Goal: Find specific page/section: Find specific page/section

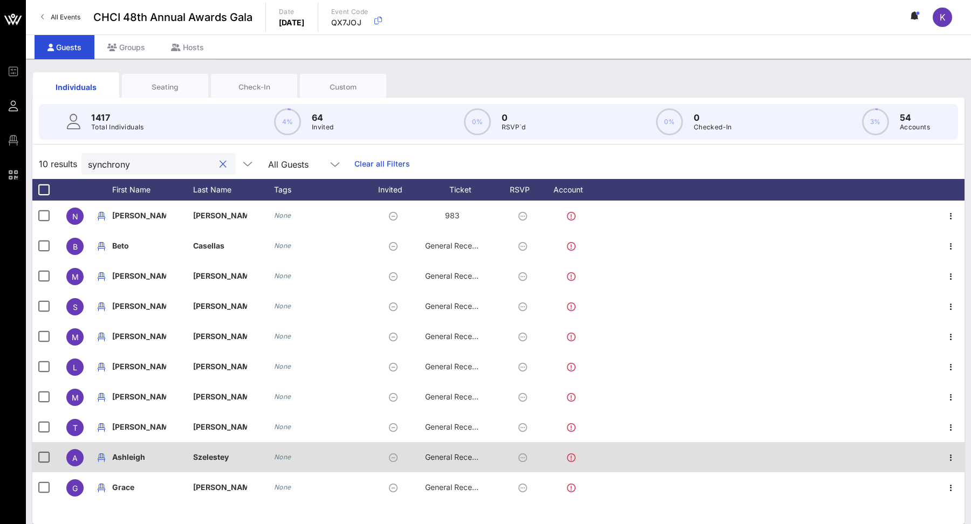
scroll to position [10, 0]
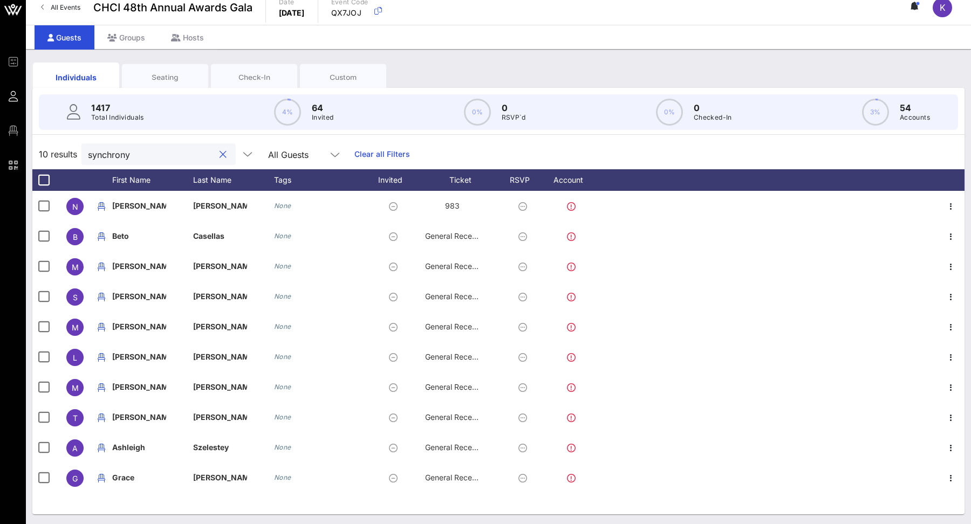
type input "synchrony"
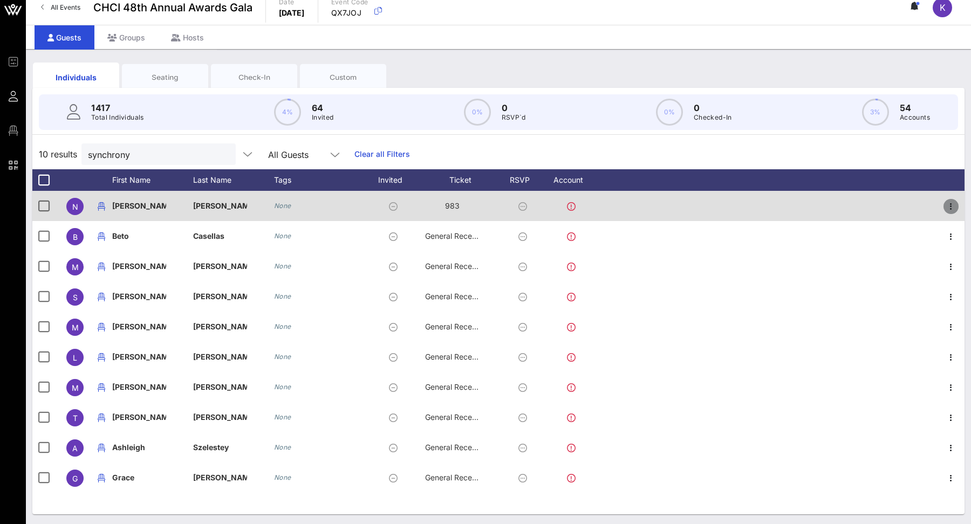
click at [954, 205] on icon "button" at bounding box center [950, 206] width 13 height 13
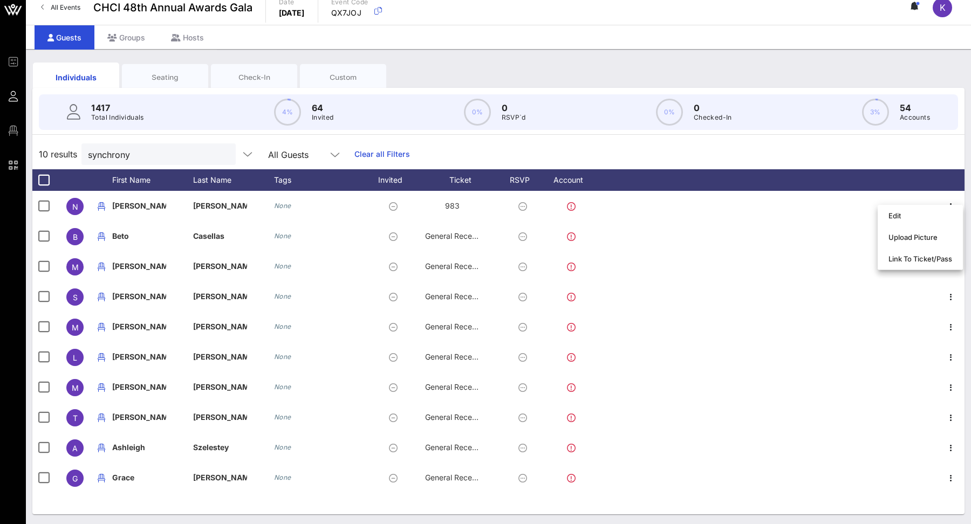
click at [945, 153] on div "10 results synchrony All Guests Clear all Filters" at bounding box center [498, 154] width 932 height 30
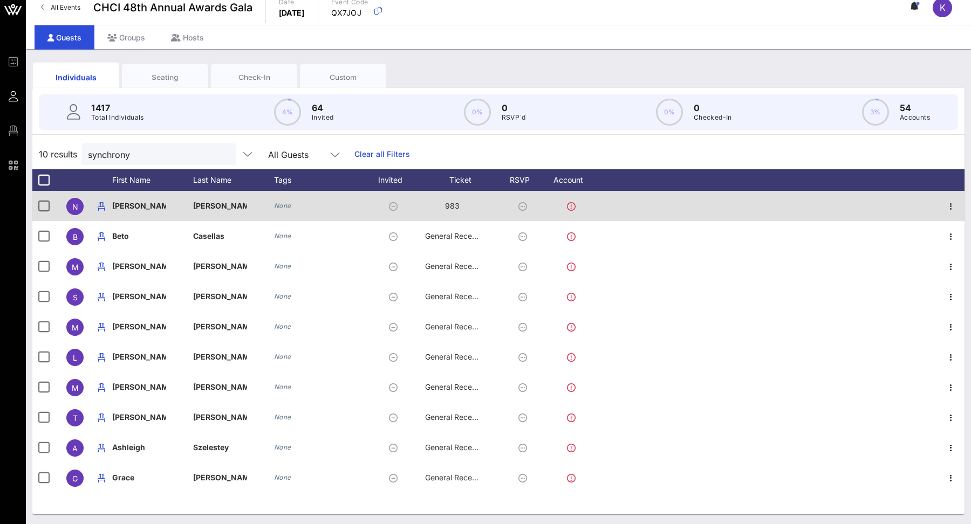
click at [520, 205] on icon at bounding box center [522, 206] width 9 height 9
click at [567, 206] on icon at bounding box center [571, 206] width 9 height 9
click at [572, 208] on icon at bounding box center [571, 206] width 9 height 9
click at [955, 212] on icon "button" at bounding box center [950, 206] width 13 height 13
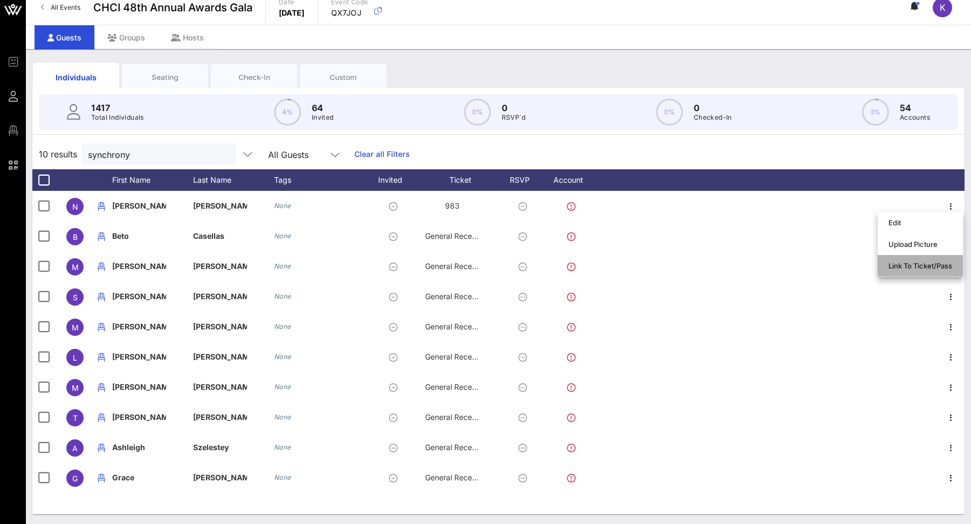
click at [917, 263] on div "Link To Ticket/Pass" at bounding box center [920, 266] width 64 height 9
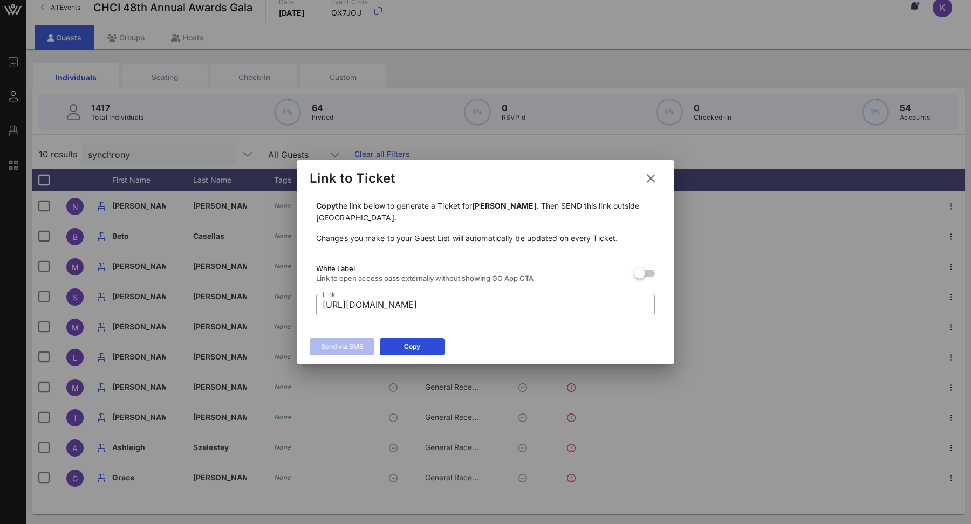
click at [650, 177] on icon at bounding box center [650, 178] width 15 height 13
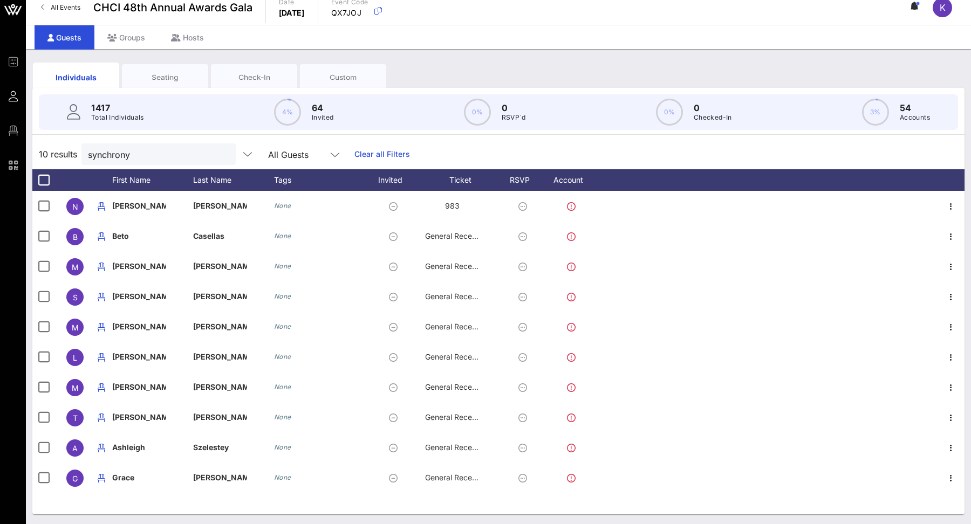
click at [705, 147] on div "10 results synchrony All Guests Clear all Filters" at bounding box center [498, 154] width 932 height 30
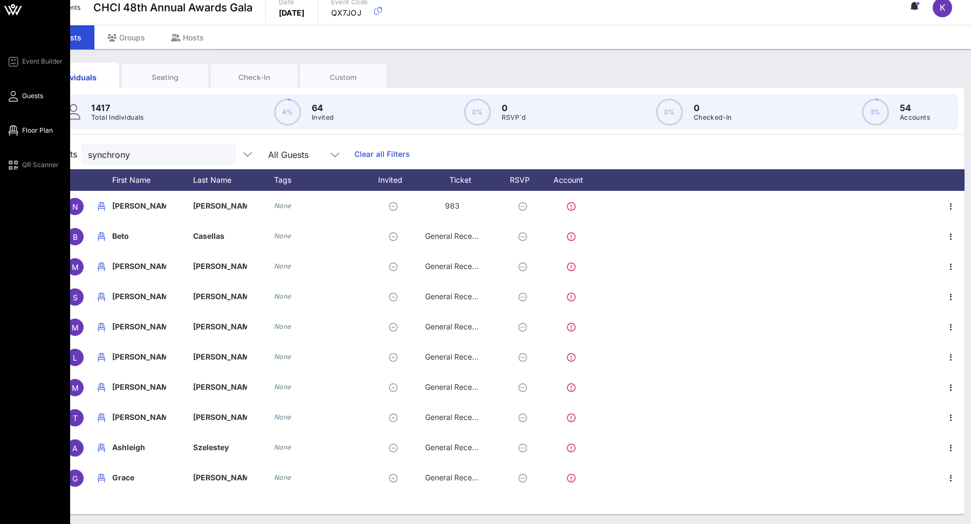
click at [27, 132] on span "Floor Plan" at bounding box center [37, 131] width 31 height 10
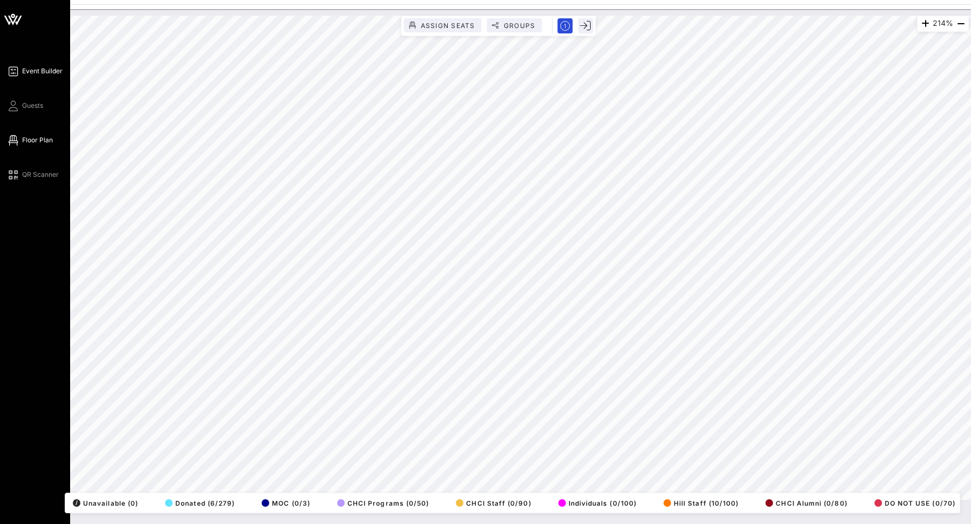
click at [12, 71] on icon at bounding box center [12, 72] width 13 height 2
click at [31, 68] on span "Event Builder" at bounding box center [42, 71] width 40 height 10
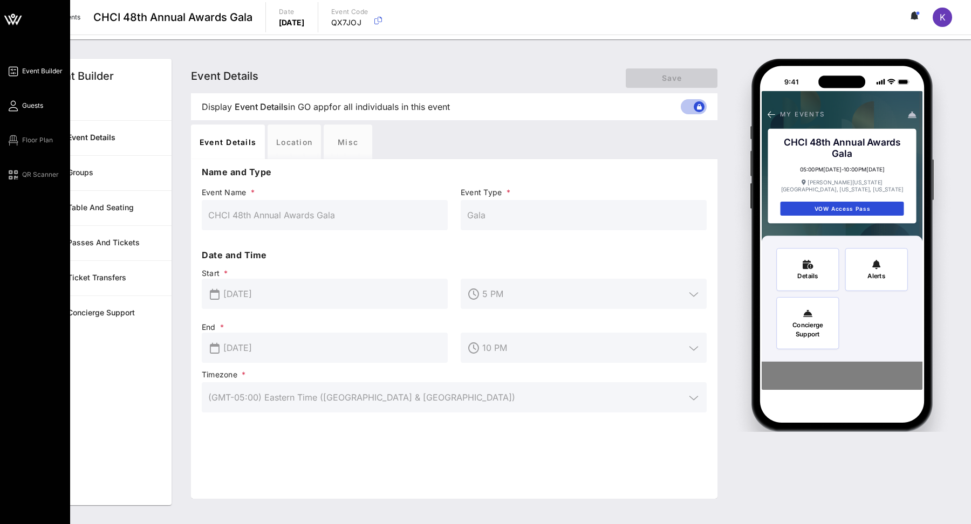
click at [21, 106] on link "Guests" at bounding box center [24, 105] width 37 height 13
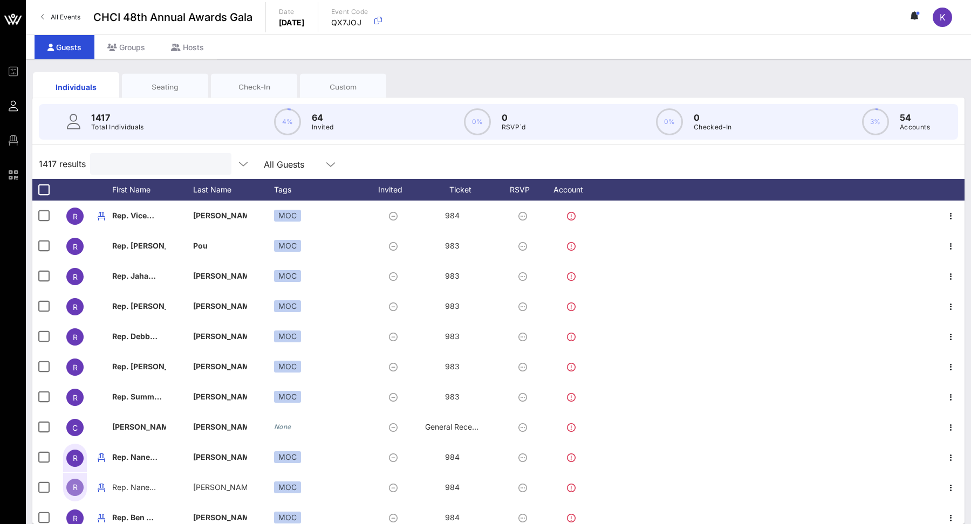
click at [152, 159] on input "text" at bounding box center [160, 164] width 126 height 14
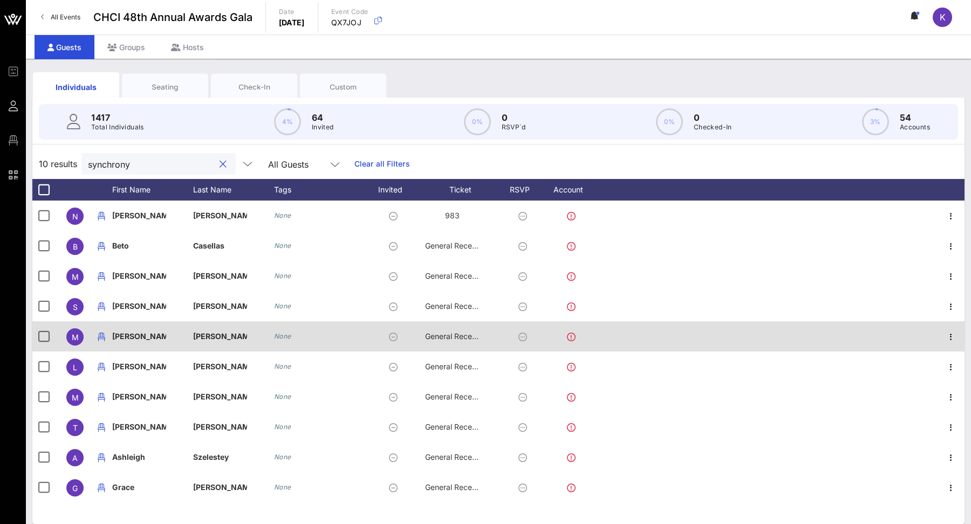
scroll to position [10, 0]
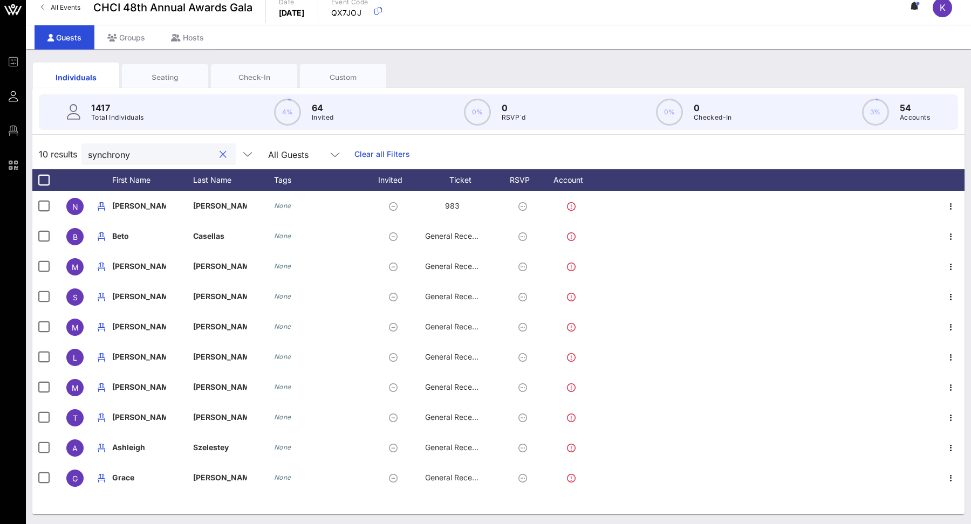
type input "synchrony"
